Goal: Information Seeking & Learning: Learn about a topic

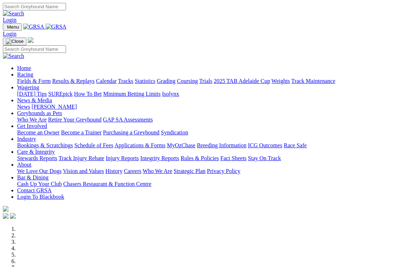
click at [52, 97] on link "News & Media" at bounding box center [34, 100] width 35 height 6
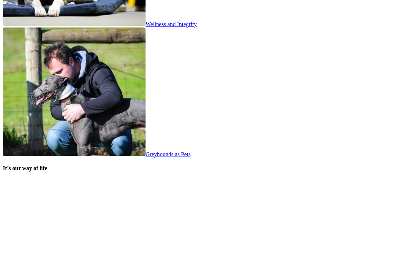
scroll to position [1324, 0]
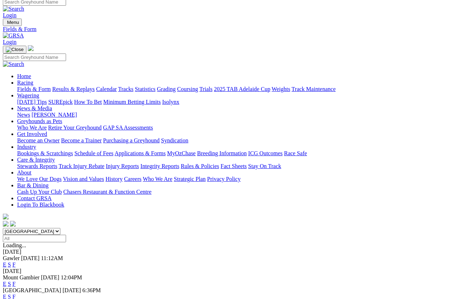
scroll to position [5, 0]
click at [16, 281] on link "F" at bounding box center [13, 284] width 3 height 6
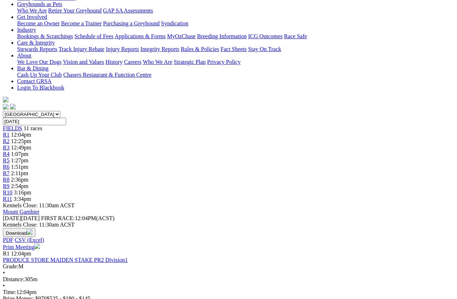
scroll to position [122, 0]
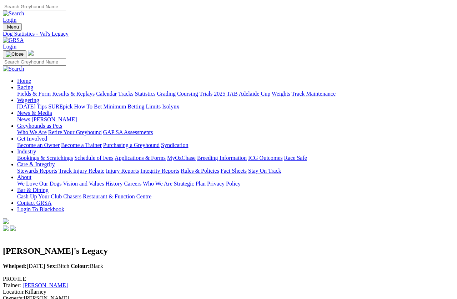
scroll to position [5, 0]
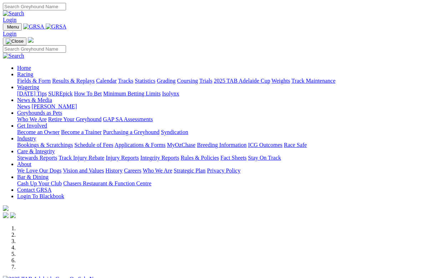
scroll to position [1, 0]
